Goal: Information Seeking & Learning: Learn about a topic

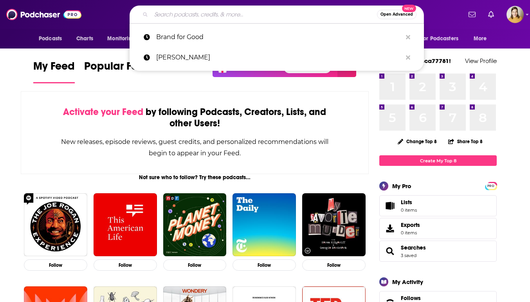
click at [233, 14] on input "Search podcasts, credits, & more..." at bounding box center [264, 14] width 226 height 13
paste input "[PERSON_NAME]"
type input "[PERSON_NAME]"
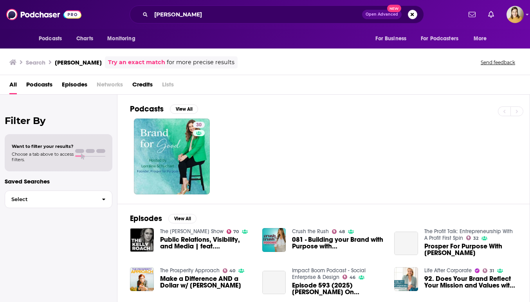
scroll to position [14, 0]
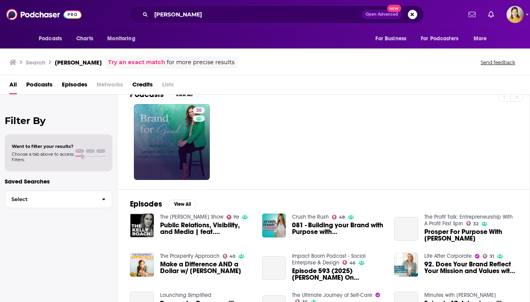
click at [188, 137] on link "30" at bounding box center [172, 142] width 76 height 76
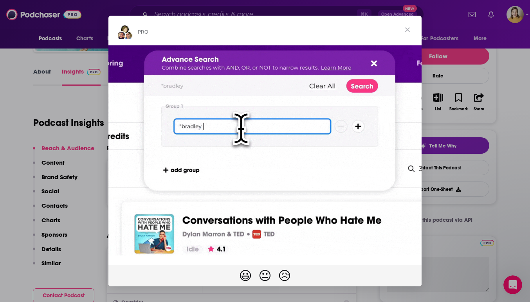
click at [410, 30] on span "Close" at bounding box center [408, 30] width 28 height 28
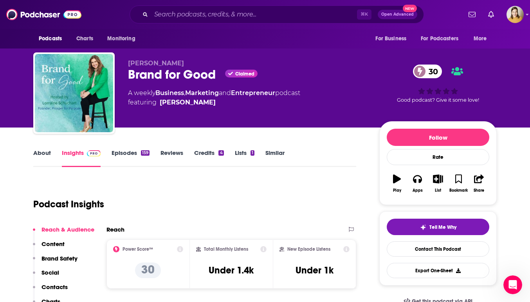
click at [180, 248] on icon at bounding box center [180, 249] width 6 height 6
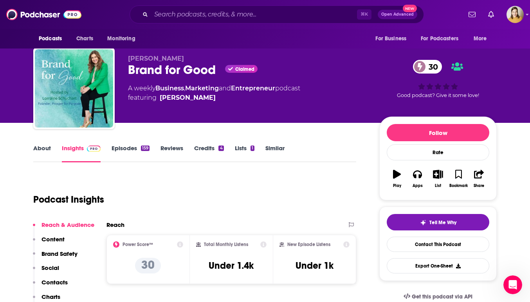
scroll to position [5, 0]
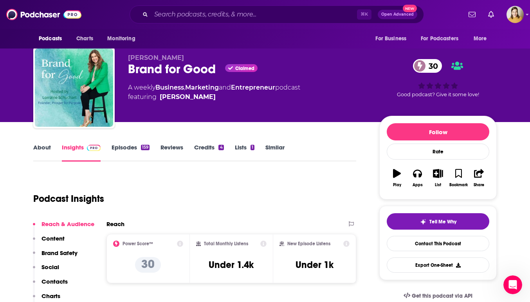
click at [113, 148] on link "Episodes 159" at bounding box center [131, 153] width 38 height 18
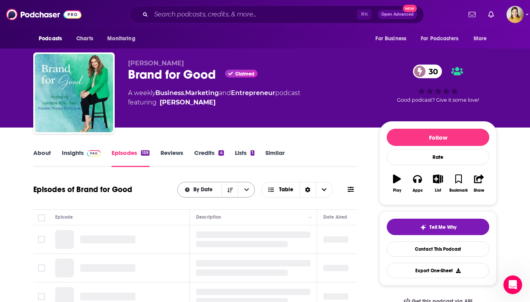
scroll to position [44, 0]
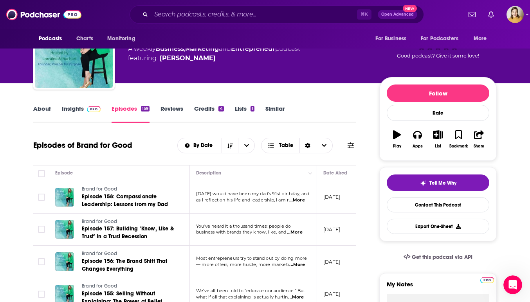
click at [170, 109] on link "Reviews" at bounding box center [172, 114] width 23 height 18
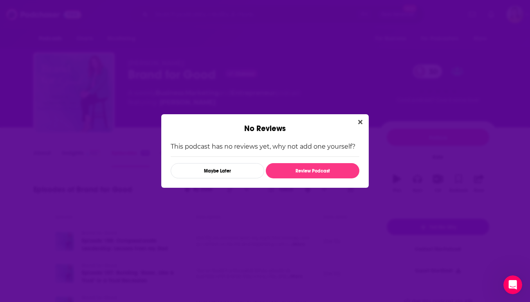
click at [362, 121] on icon "Close" at bounding box center [360, 122] width 4 height 6
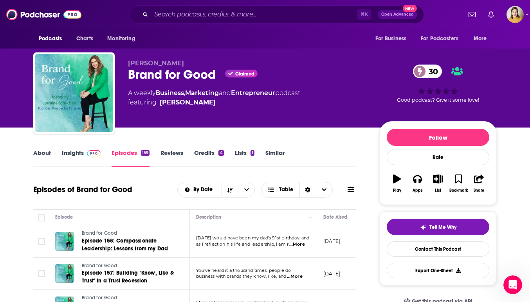
click at [165, 155] on link "Reviews" at bounding box center [172, 158] width 23 height 18
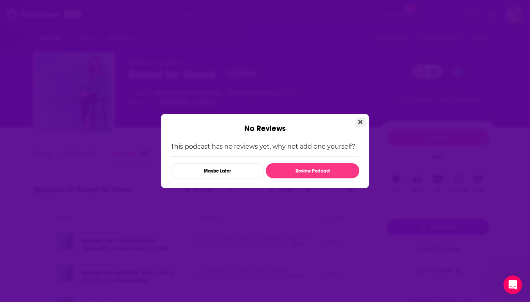
click at [360, 119] on icon "Close" at bounding box center [360, 122] width 4 height 6
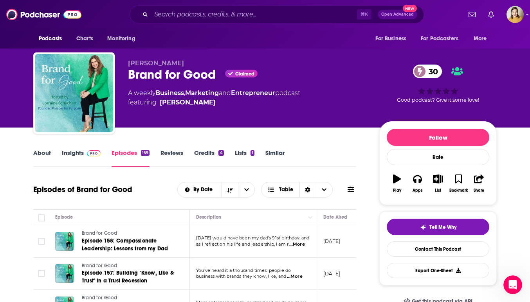
scroll to position [2, 0]
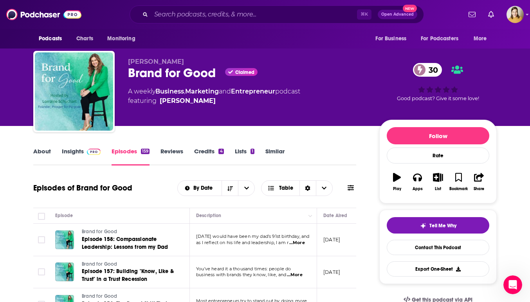
click at [241, 152] on link "Lists 1" at bounding box center [245, 157] width 20 height 18
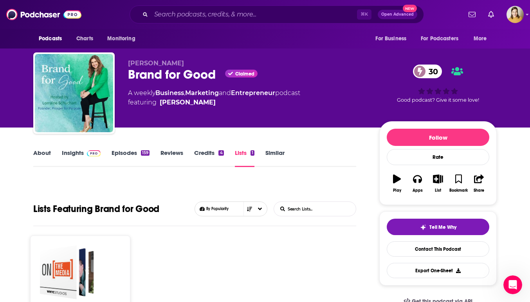
click at [83, 155] on link "Insights" at bounding box center [81, 158] width 39 height 18
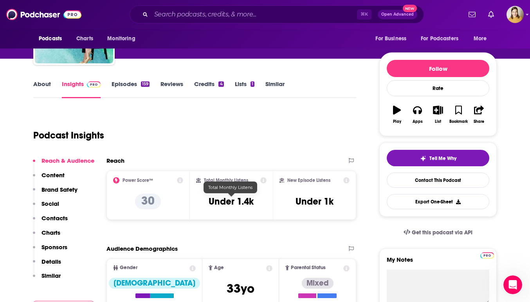
scroll to position [69, 0]
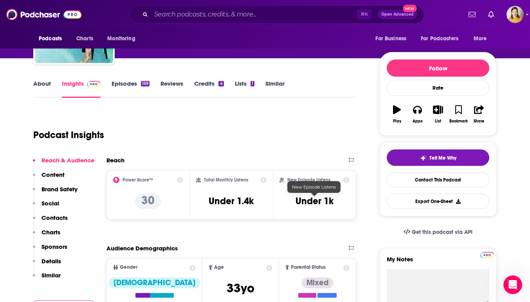
click at [312, 196] on h3 "Under 1k" at bounding box center [315, 201] width 38 height 12
click at [343, 197] on div "New Episode Listens Under 1k" at bounding box center [315, 195] width 70 height 36
drag, startPoint x: 336, startPoint y: 200, endPoint x: 295, endPoint y: 201, distance: 40.7
click at [295, 201] on div "New Episode Listens Under 1k" at bounding box center [315, 195] width 70 height 36
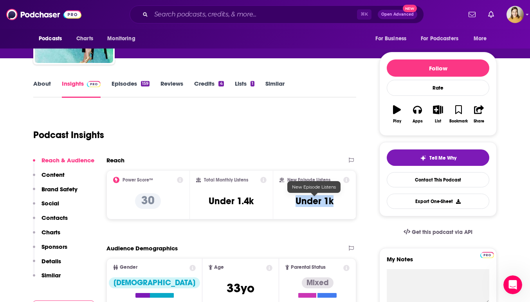
click at [317, 205] on h3 "Under 1k" at bounding box center [315, 201] width 38 height 12
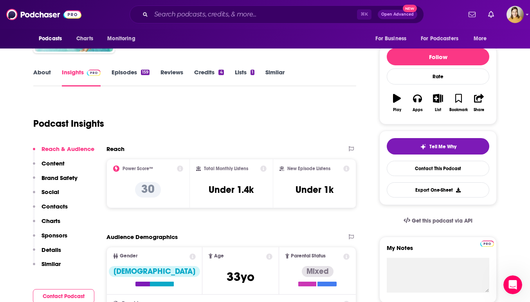
click at [335, 197] on div "New Episode Listens Under 1k" at bounding box center [315, 184] width 70 height 36
drag, startPoint x: 325, startPoint y: 194, endPoint x: 341, endPoint y: 194, distance: 16.5
click at [341, 194] on div "New Episode Listens Under 1k" at bounding box center [315, 184] width 70 height 36
click at [345, 206] on div "New Episode Listens Under 1k" at bounding box center [314, 183] width 83 height 49
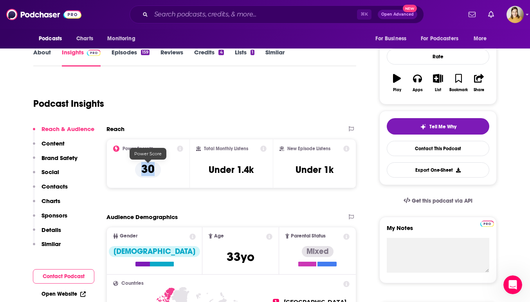
drag, startPoint x: 152, startPoint y: 166, endPoint x: 143, endPoint y: 166, distance: 9.8
click at [143, 166] on p "30" at bounding box center [148, 170] width 26 height 16
click at [159, 172] on p "30" at bounding box center [148, 170] width 26 height 16
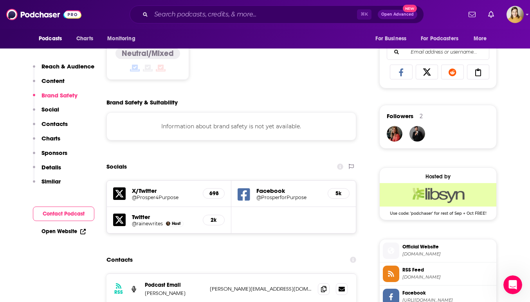
scroll to position [502, 0]
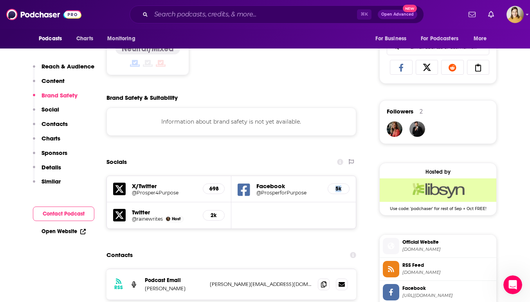
drag, startPoint x: 335, startPoint y: 188, endPoint x: 346, endPoint y: 188, distance: 10.2
click at [346, 188] on div "5k" at bounding box center [339, 189] width 22 height 11
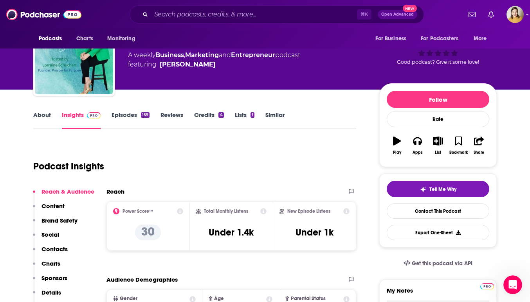
scroll to position [44, 0]
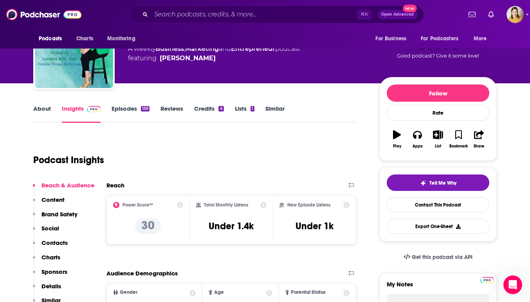
click at [173, 109] on link "Reviews" at bounding box center [172, 114] width 23 height 18
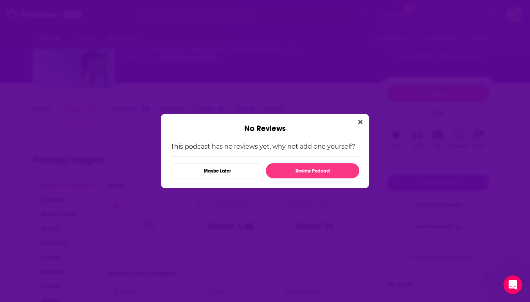
click at [360, 123] on icon "Close" at bounding box center [360, 122] width 4 height 4
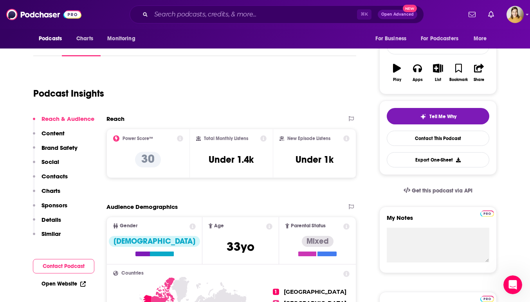
scroll to position [114, 0]
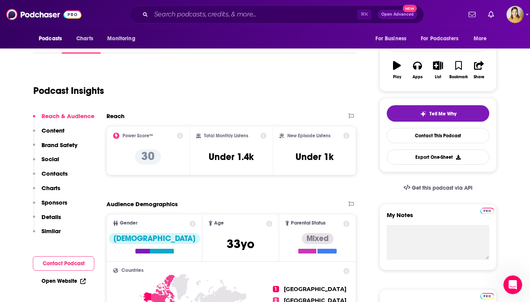
click at [180, 133] on icon at bounding box center [180, 136] width 6 height 6
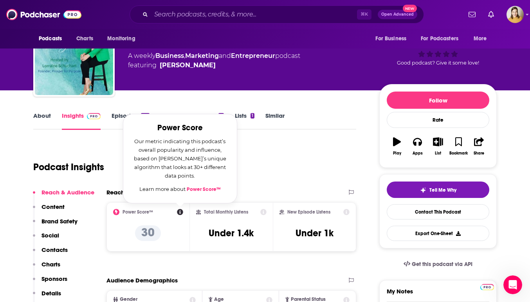
scroll to position [19, 0]
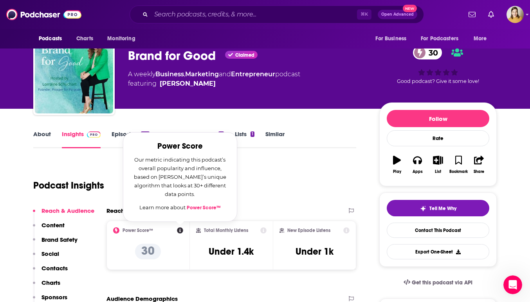
click at [328, 168] on div "Podcast Insights" at bounding box center [191, 181] width 317 height 40
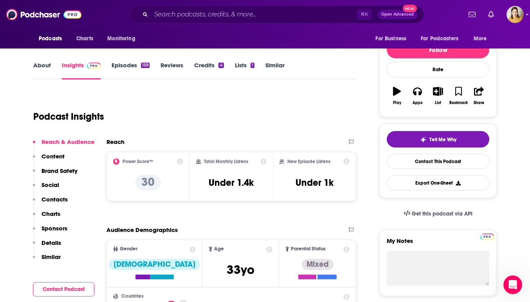
scroll to position [94, 0]
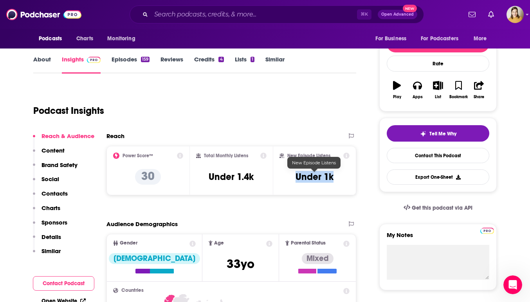
drag, startPoint x: 345, startPoint y: 181, endPoint x: 278, endPoint y: 179, distance: 67.4
click at [278, 179] on div "New Episode Listens Under 1k" at bounding box center [314, 170] width 83 height 49
click at [305, 179] on h3 "Under 1k" at bounding box center [315, 177] width 38 height 12
click at [319, 180] on h3 "Under 1k" at bounding box center [315, 177] width 38 height 12
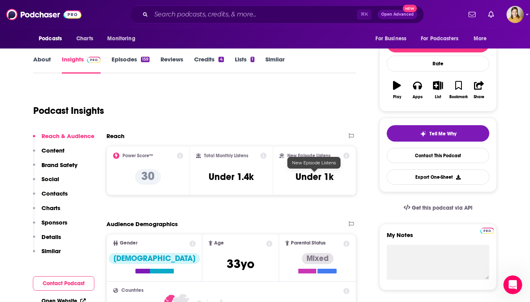
click at [331, 179] on h3 "Under 1k" at bounding box center [315, 177] width 38 height 12
drag, startPoint x: 325, startPoint y: 179, endPoint x: 336, endPoint y: 179, distance: 10.6
click at [336, 179] on div "New Episode Listens Under 1k" at bounding box center [315, 171] width 70 height 36
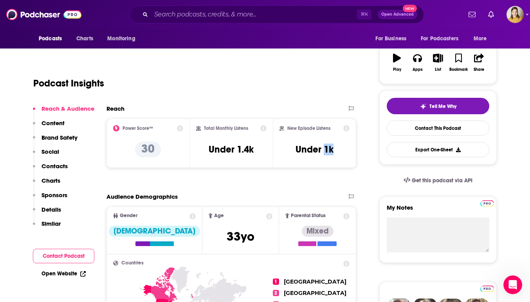
scroll to position [132, 0]
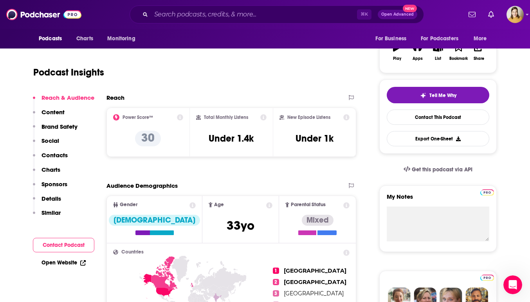
click at [312, 142] on h3 "Under 1k" at bounding box center [315, 139] width 38 height 12
drag, startPoint x: 301, startPoint y: 140, endPoint x: 334, endPoint y: 140, distance: 32.9
click at [334, 140] on div "New Episode Listens Under 1k" at bounding box center [315, 132] width 70 height 36
click at [335, 140] on div "New Episode Listens Under 1k" at bounding box center [315, 132] width 70 height 36
drag, startPoint x: 338, startPoint y: 153, endPoint x: 338, endPoint y: 148, distance: 4.4
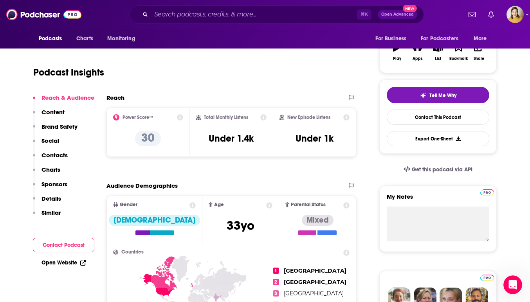
click at [338, 148] on div "New Episode Listens Under 1k" at bounding box center [314, 132] width 83 height 49
drag, startPoint x: 340, startPoint y: 140, endPoint x: 316, endPoint y: 140, distance: 23.9
click at [316, 140] on div "New Episode Listens Under 1k" at bounding box center [315, 132] width 70 height 36
click at [329, 141] on h3 "Under 1k" at bounding box center [315, 139] width 38 height 12
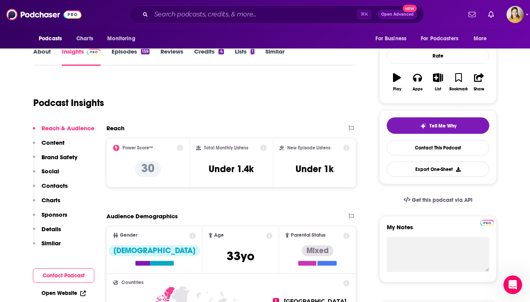
scroll to position [88, 0]
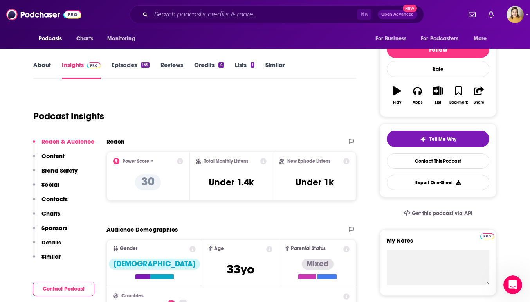
click at [346, 163] on icon at bounding box center [347, 161] width 6 height 6
drag, startPoint x: 321, startPoint y: 100, endPoint x: 328, endPoint y: 100, distance: 6.7
click at [347, 161] on icon at bounding box center [347, 161] width 6 height 6
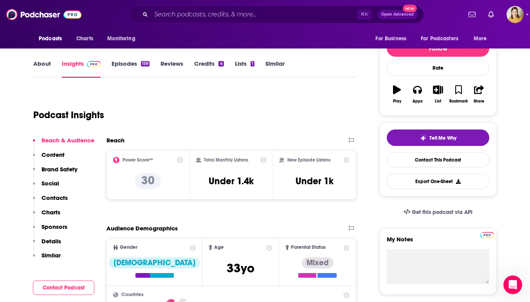
scroll to position [98, 0]
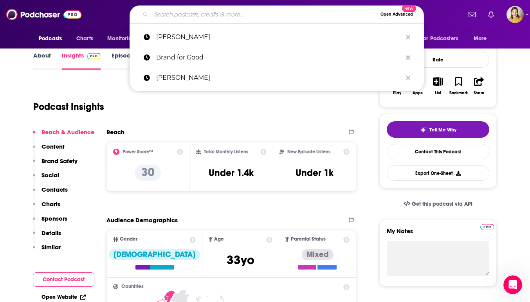
click at [172, 18] on input "Search podcasts, credits, & more..." at bounding box center [264, 14] width 226 height 13
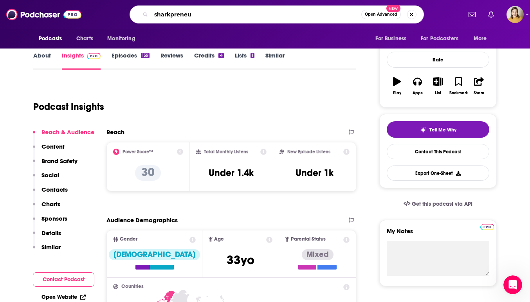
type input "sharkpreneur"
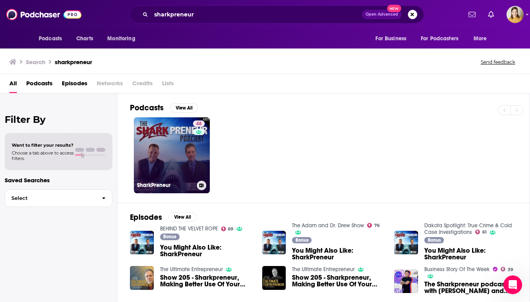
click at [171, 155] on link "48 SharkPreneur" at bounding box center [172, 156] width 76 height 76
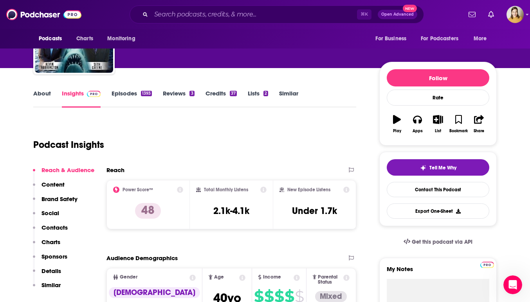
scroll to position [73, 0]
